Goal: Navigation & Orientation: Go to known website

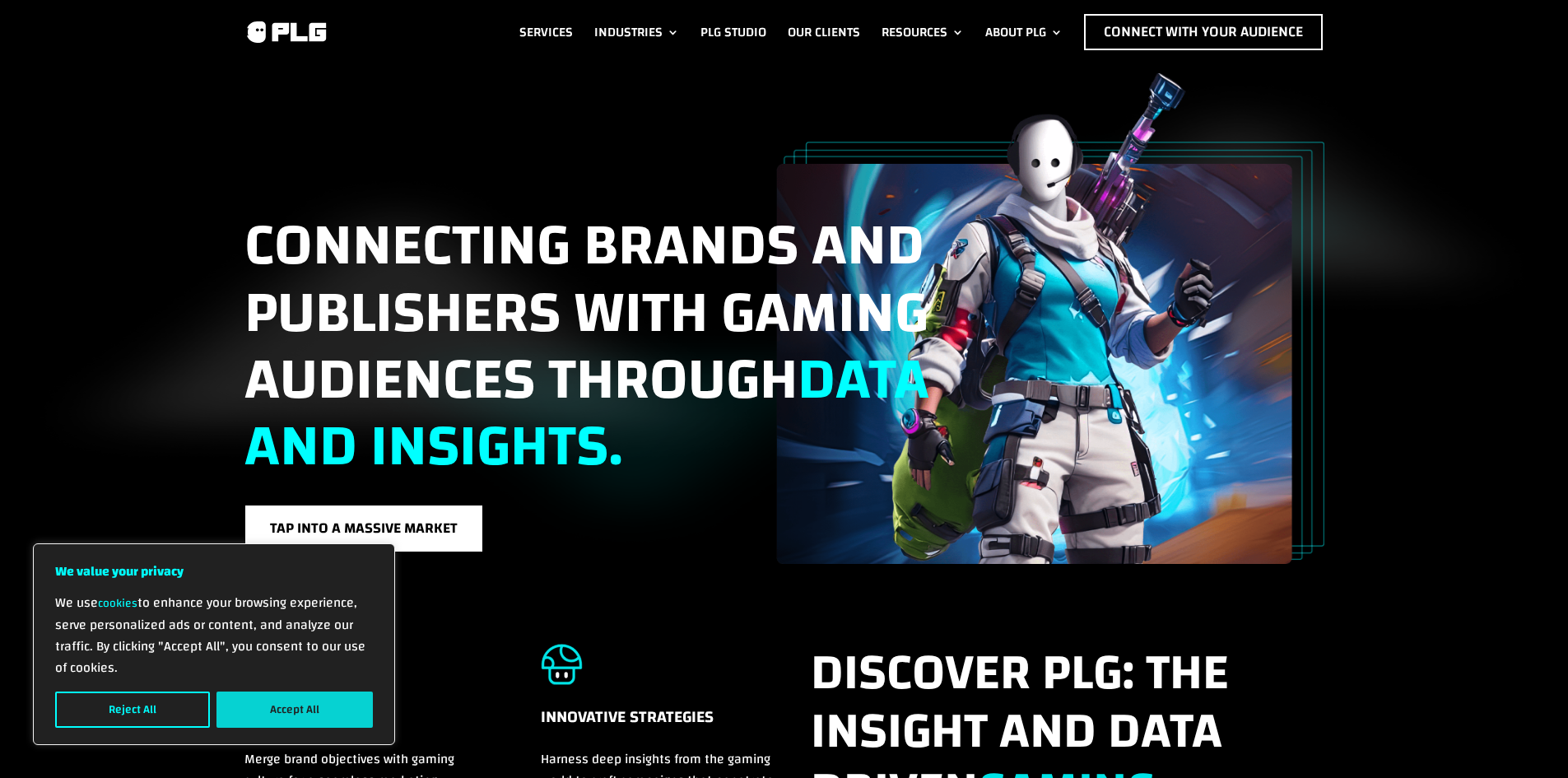
click at [266, 712] on button "Accept All" at bounding box center [295, 710] width 156 height 36
